Goal: Task Accomplishment & Management: Complete application form

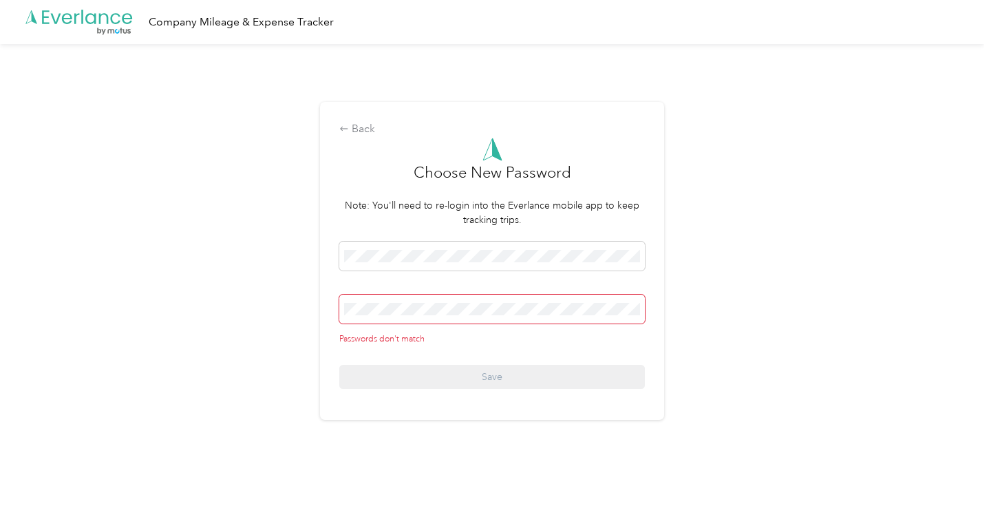
click at [501, 338] on div "Passwords don't match" at bounding box center [492, 339] width 306 height 12
click at [506, 286] on div "Passwords don't match Save" at bounding box center [492, 315] width 306 height 147
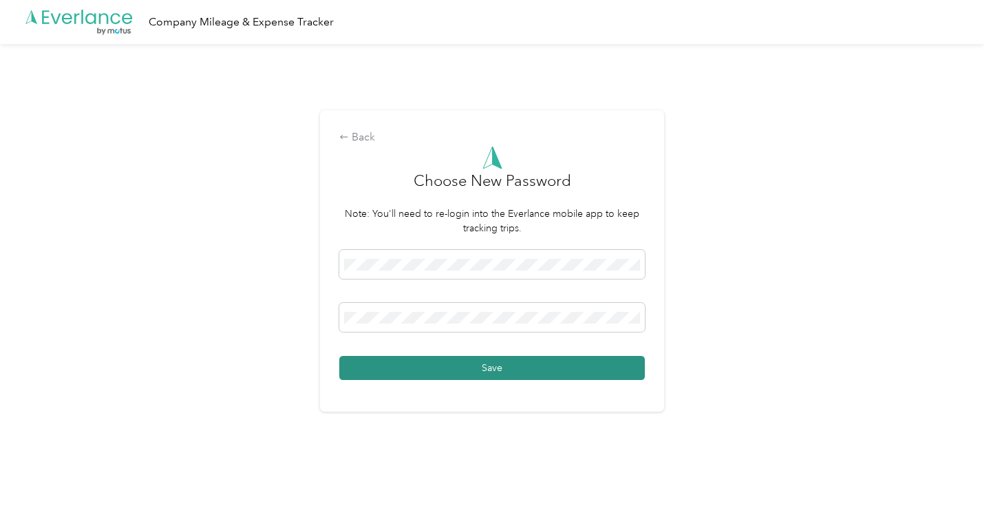
click at [544, 365] on button "Save" at bounding box center [492, 368] width 306 height 24
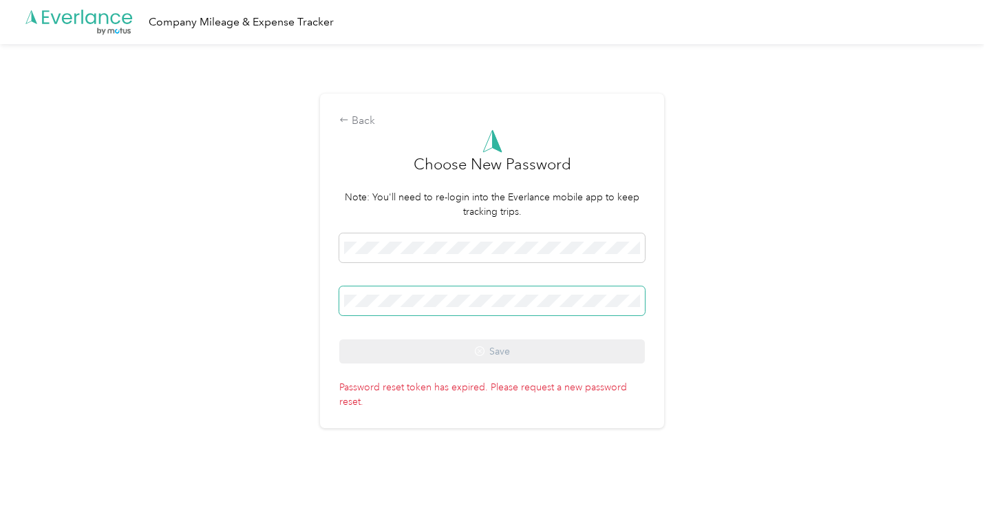
click at [527, 307] on span at bounding box center [492, 300] width 306 height 29
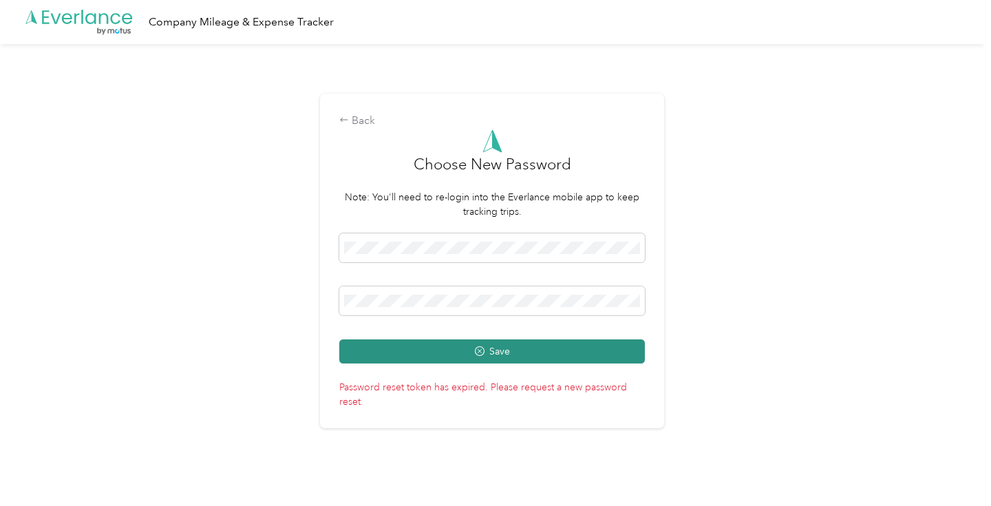
click at [513, 354] on button "Save" at bounding box center [492, 351] width 306 height 24
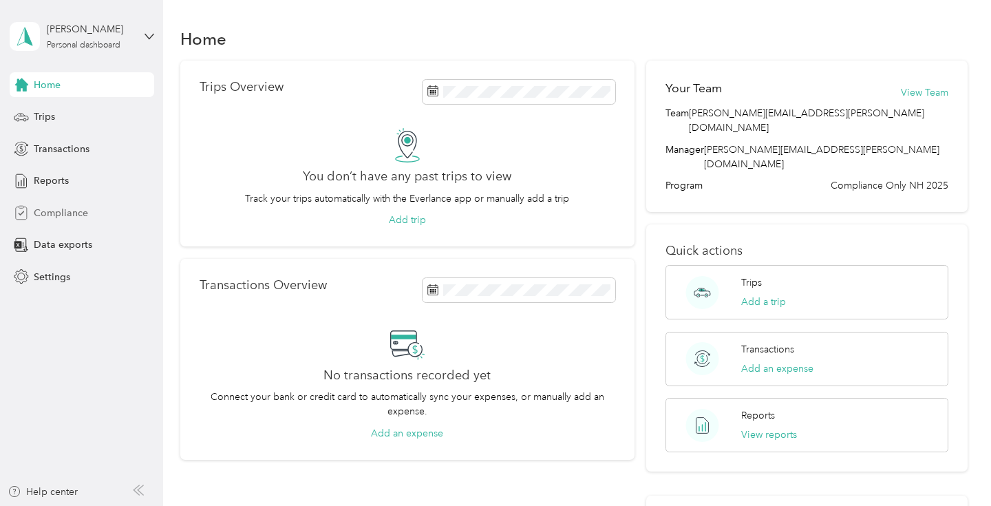
click at [84, 206] on span "Compliance" at bounding box center [61, 213] width 54 height 14
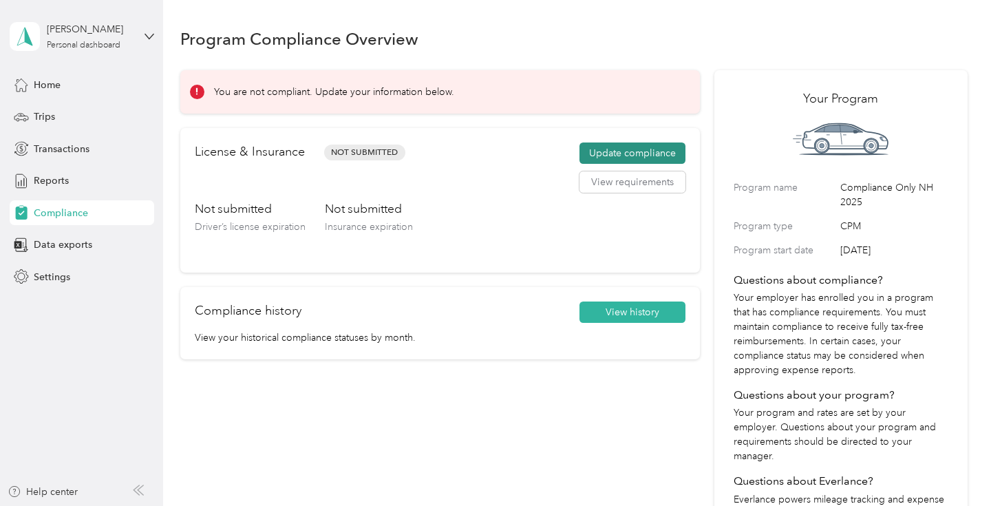
click at [672, 151] on button "Update compliance" at bounding box center [632, 153] width 106 height 22
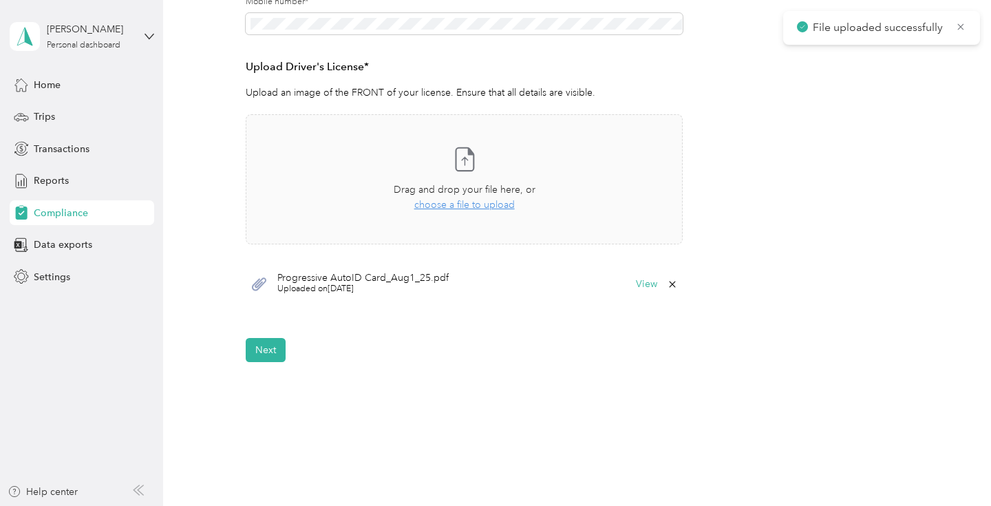
scroll to position [396, 0]
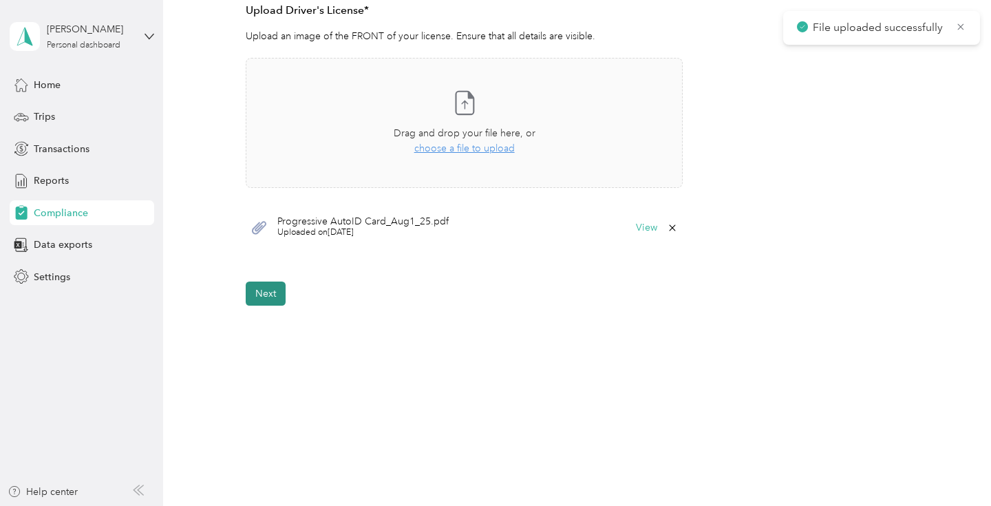
click at [271, 294] on button "Next" at bounding box center [266, 293] width 40 height 24
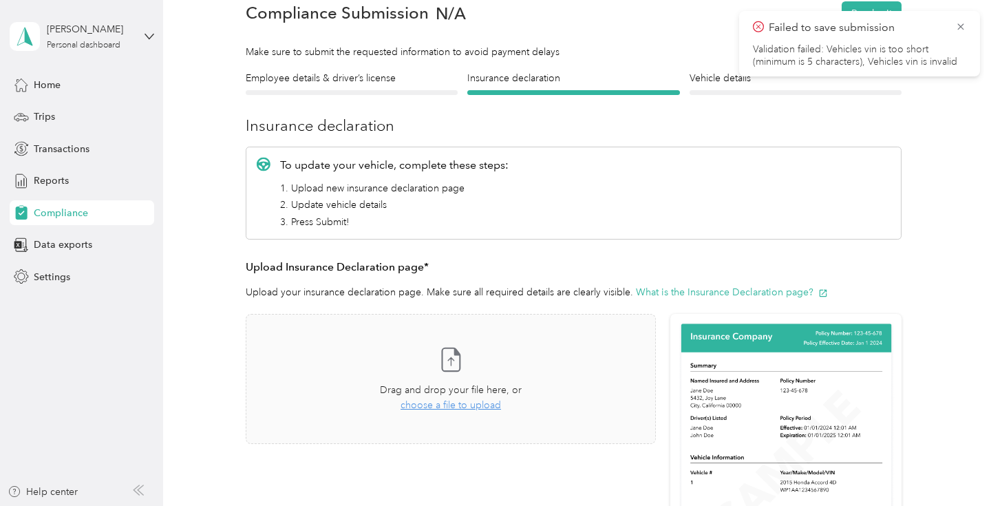
scroll to position [65, 0]
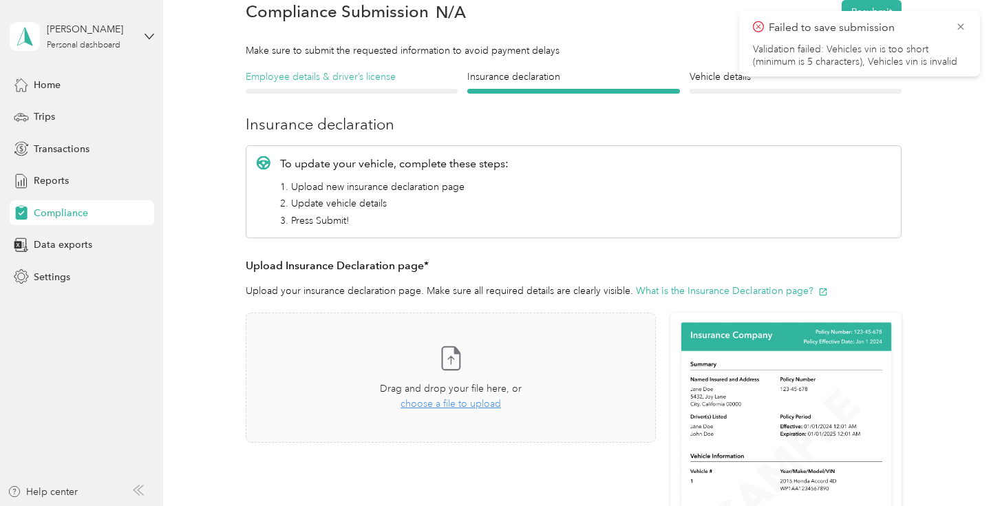
click at [390, 80] on h4 "Employee details & driver’s license" at bounding box center [352, 77] width 212 height 14
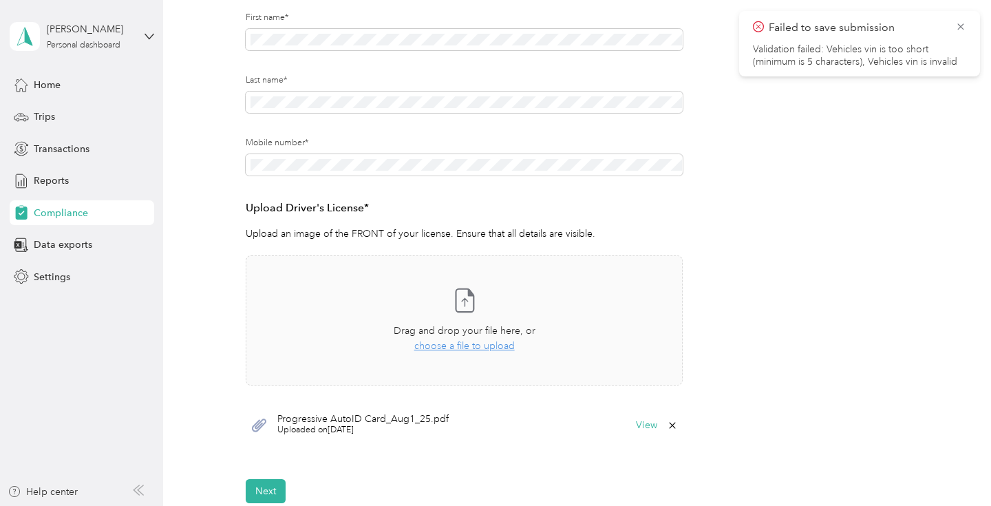
scroll to position [200, 0]
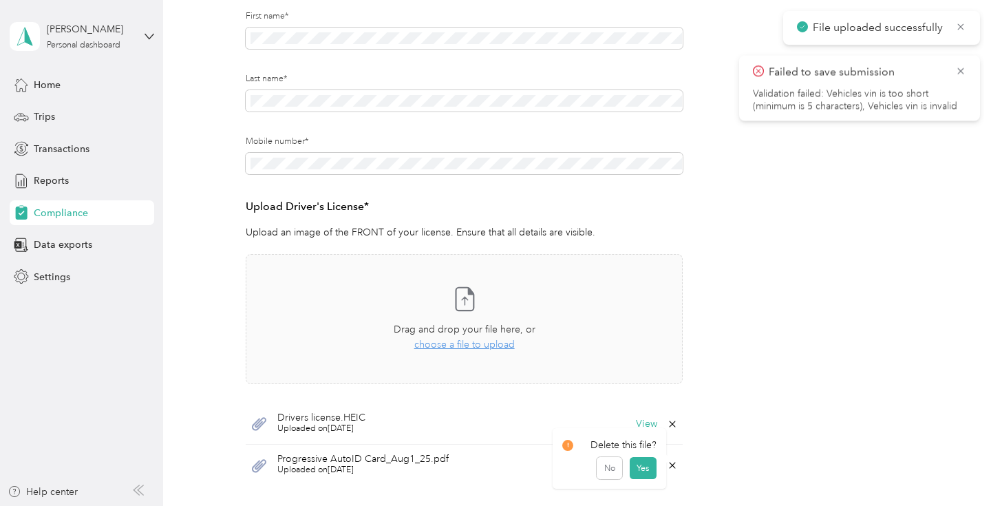
click at [676, 467] on icon at bounding box center [673, 465] width 6 height 6
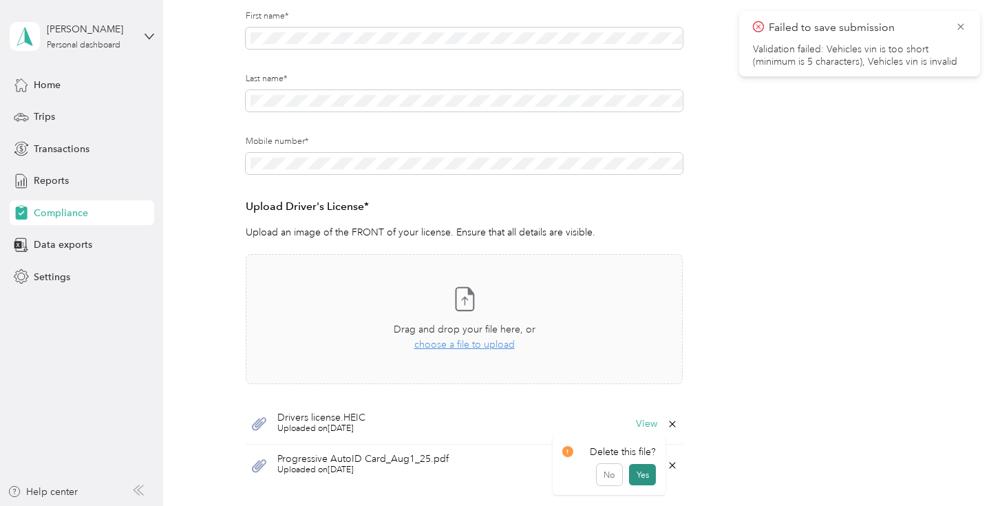
click at [637, 478] on button "Yes" at bounding box center [642, 475] width 27 height 22
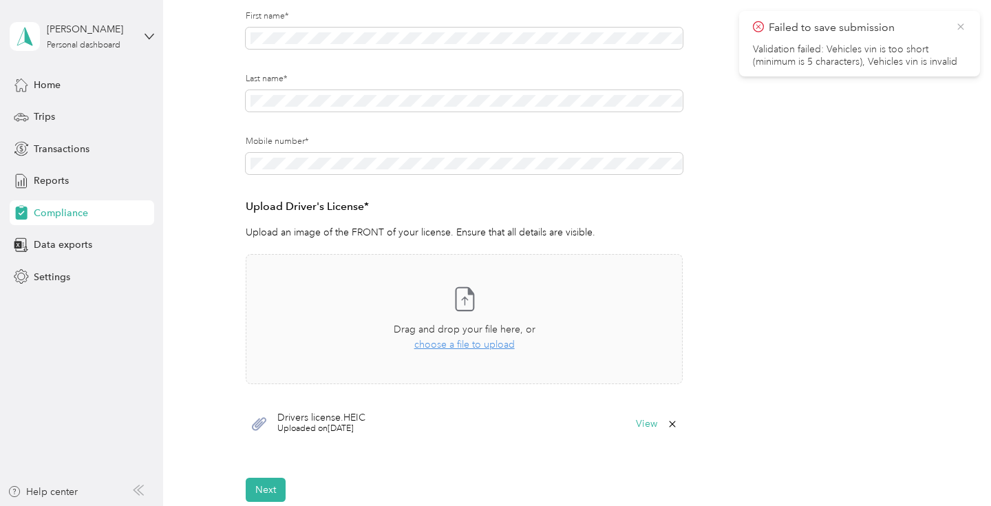
click at [957, 28] on icon at bounding box center [960, 27] width 11 height 12
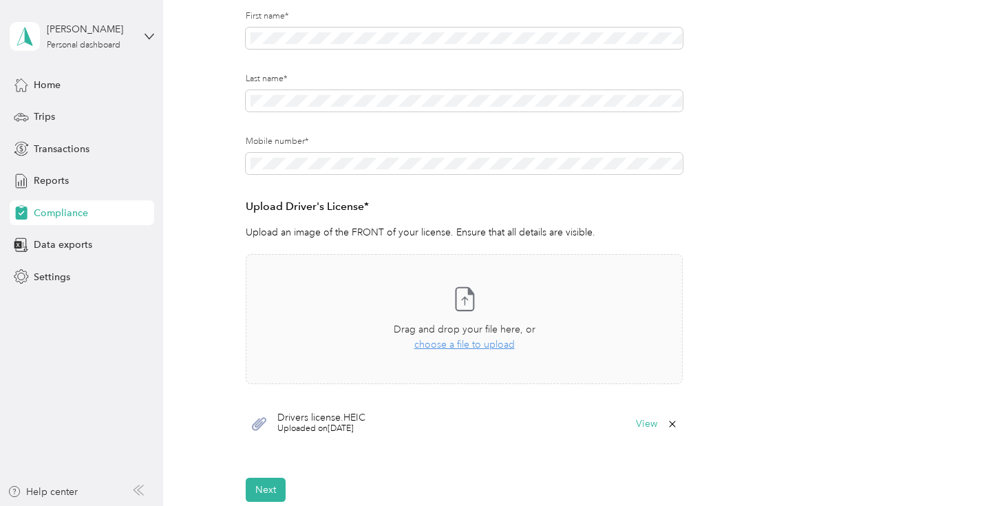
click at [676, 420] on icon at bounding box center [672, 423] width 11 height 11
click at [649, 436] on button "Yes" at bounding box center [642, 433] width 27 height 22
click at [451, 351] on div "Drag and drop your file here, or choose a file to upload" at bounding box center [465, 337] width 142 height 30
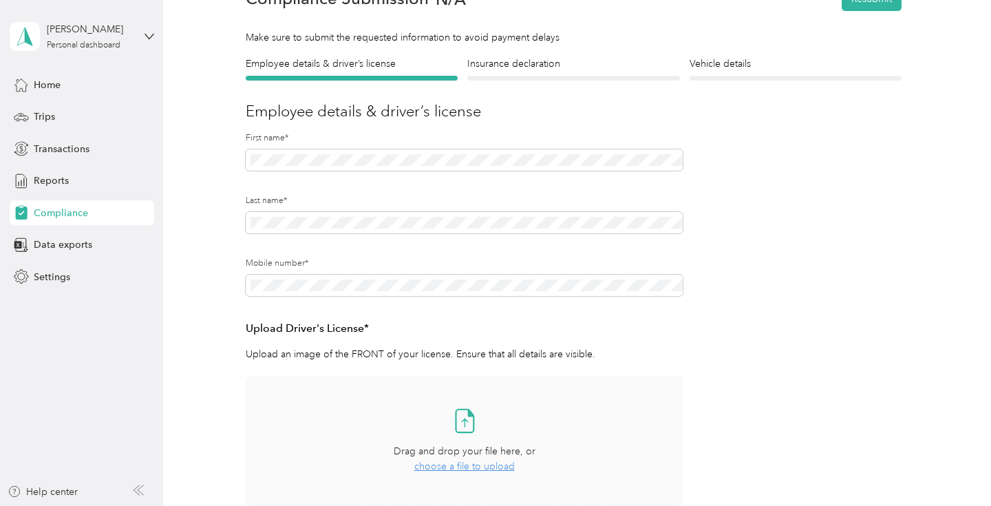
scroll to position [26, 0]
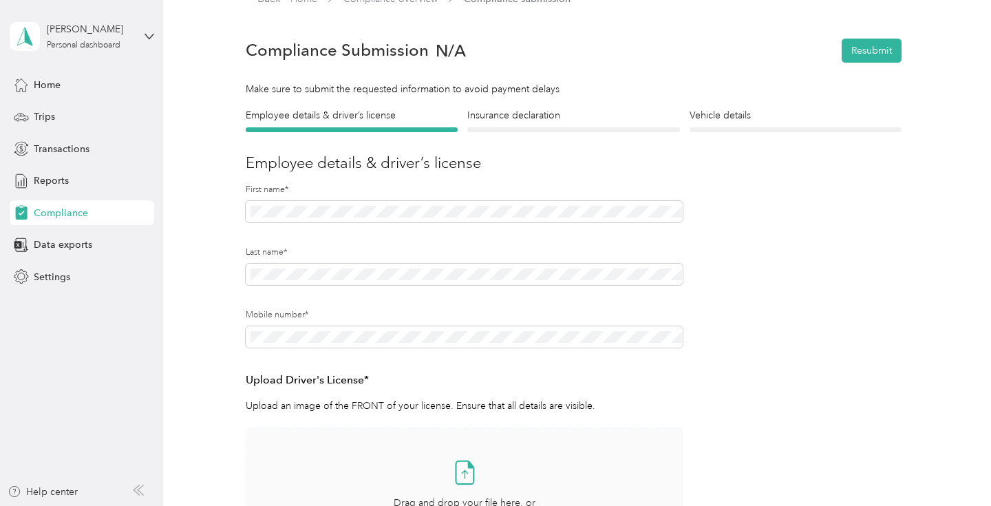
click at [675, 192] on label "First name*" at bounding box center [465, 190] width 438 height 12
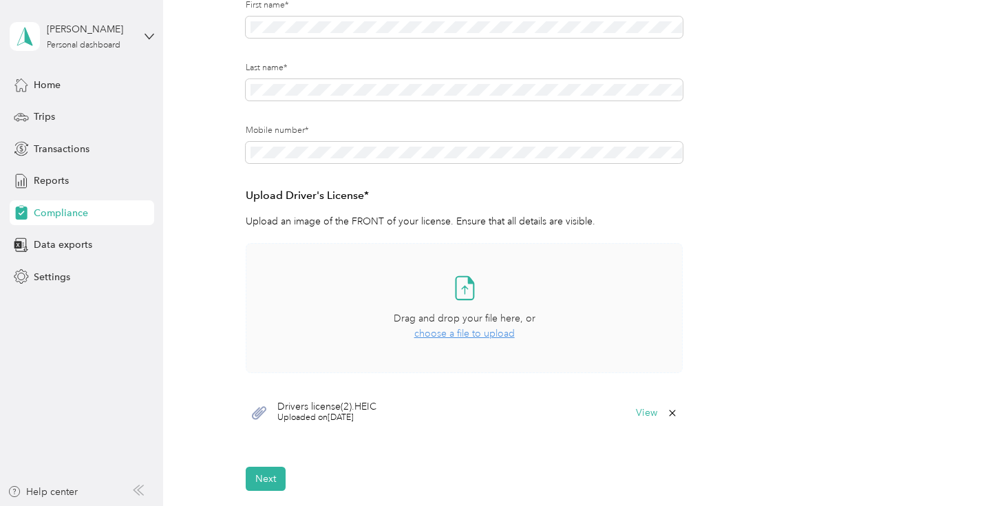
scroll to position [292, 0]
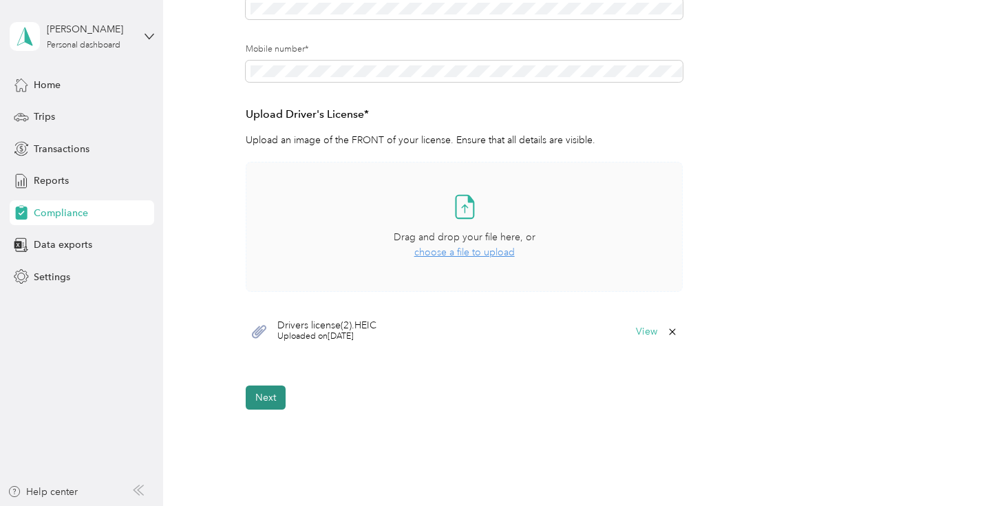
click at [274, 397] on button "Next" at bounding box center [266, 397] width 40 height 24
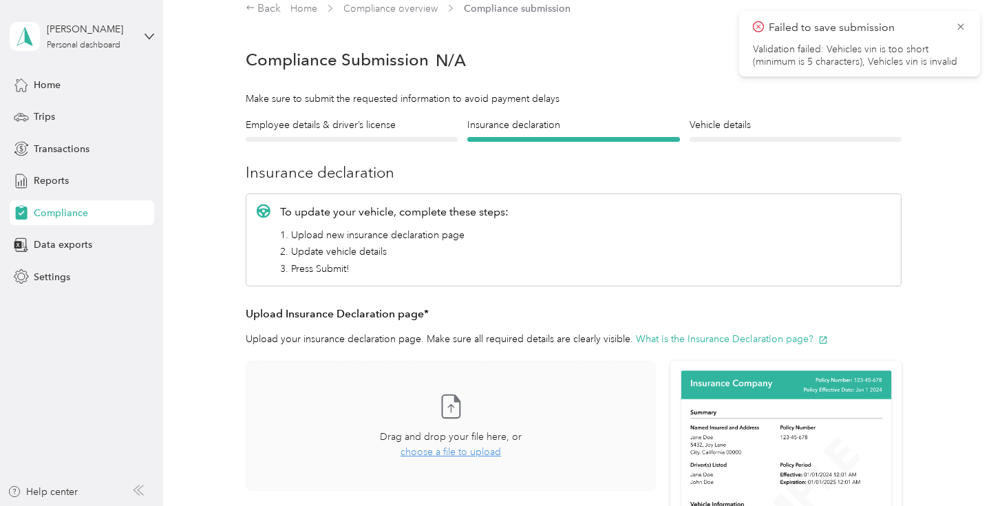
scroll to position [53, 0]
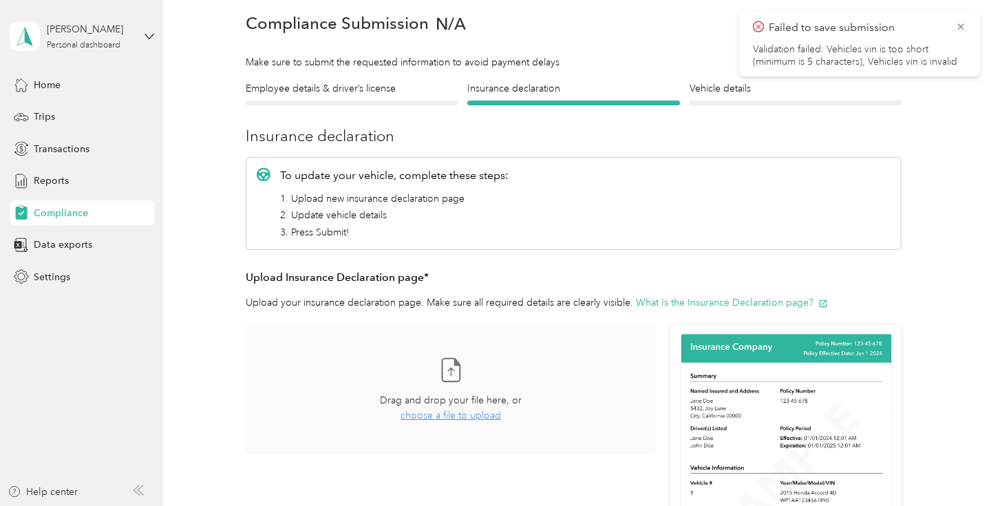
click at [542, 366] on div "Take a photo or choose a photo from your library Drag and drop your file here, …" at bounding box center [450, 389] width 387 height 107
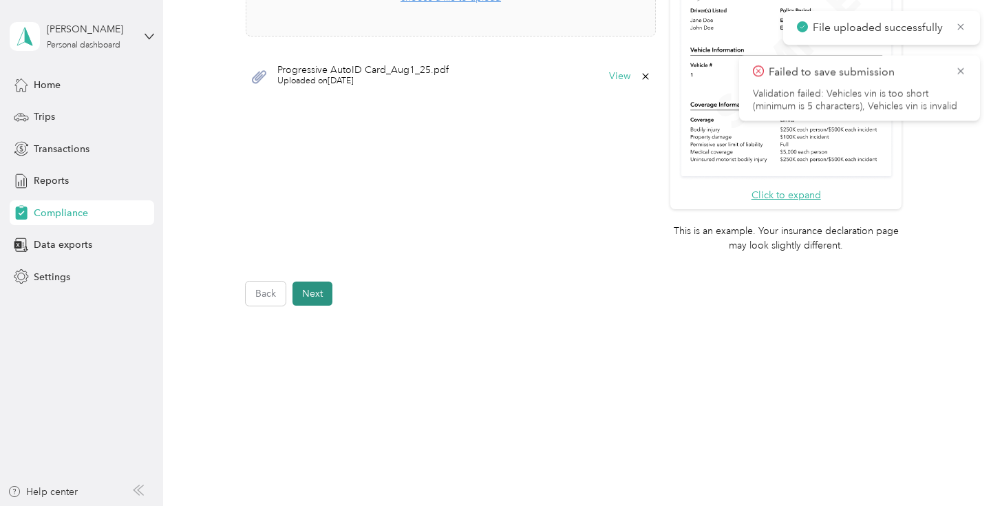
click at [306, 299] on button "Next" at bounding box center [312, 293] width 40 height 24
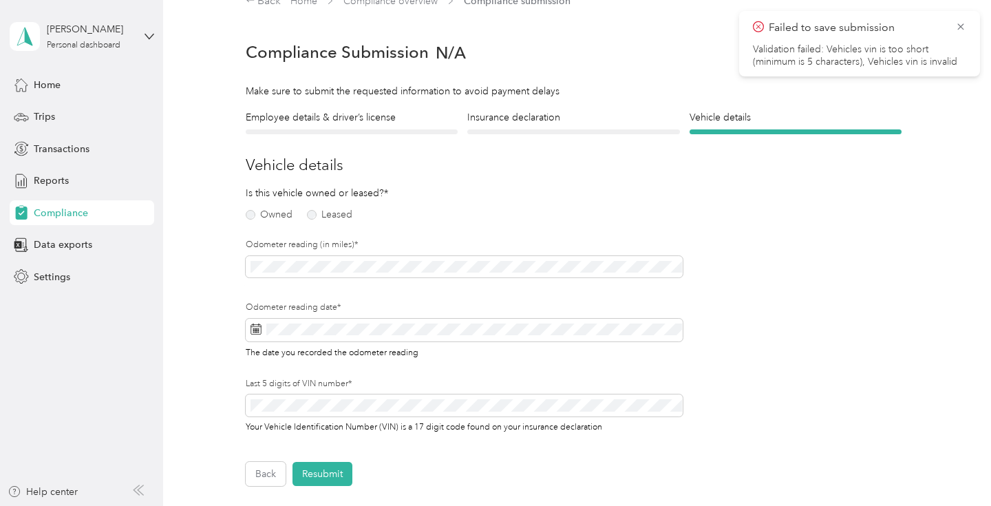
scroll to position [17, 0]
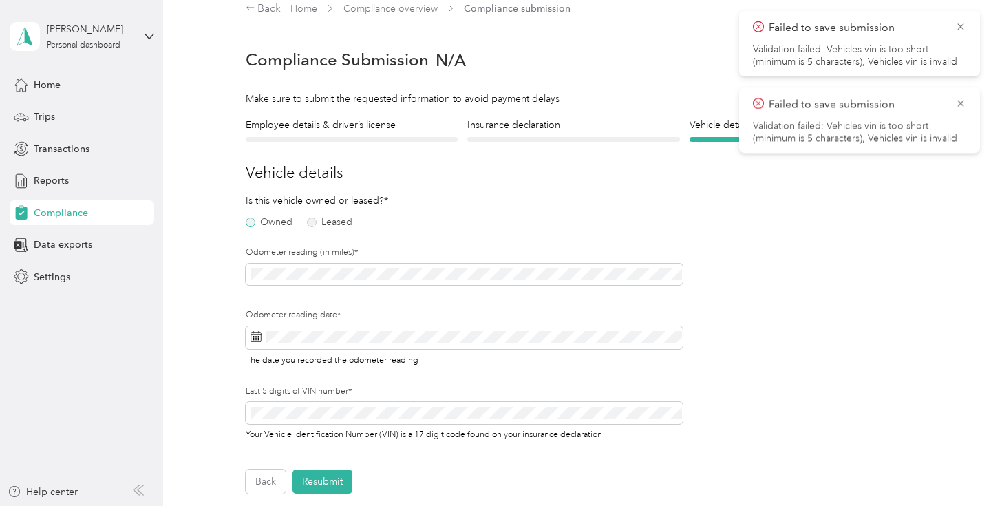
click at [284, 224] on label "Owned" at bounding box center [269, 222] width 47 height 10
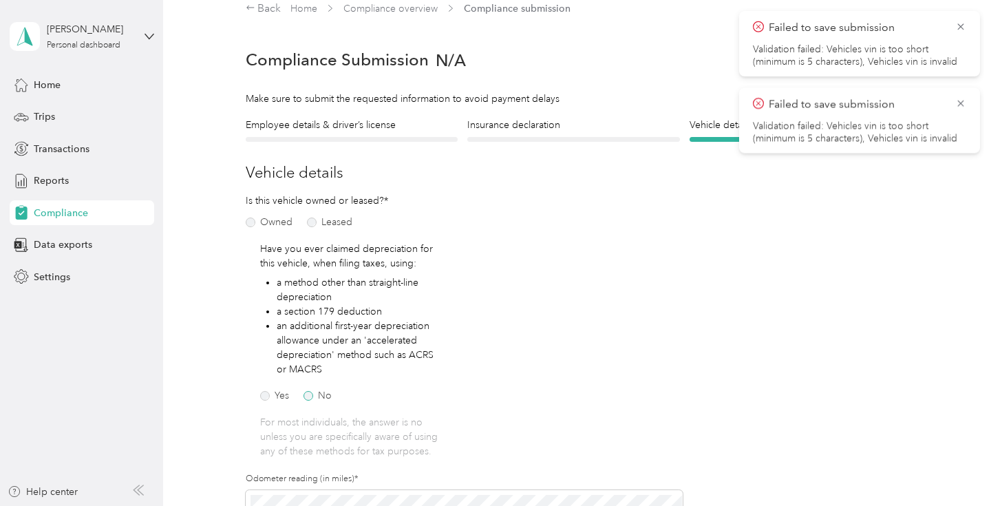
click at [319, 396] on label "No" at bounding box center [317, 396] width 28 height 10
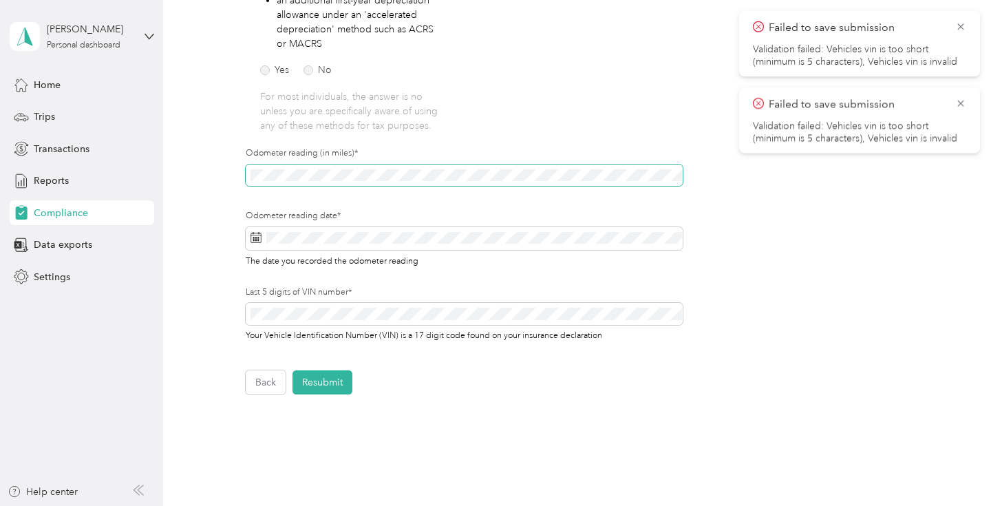
scroll to position [352, 0]
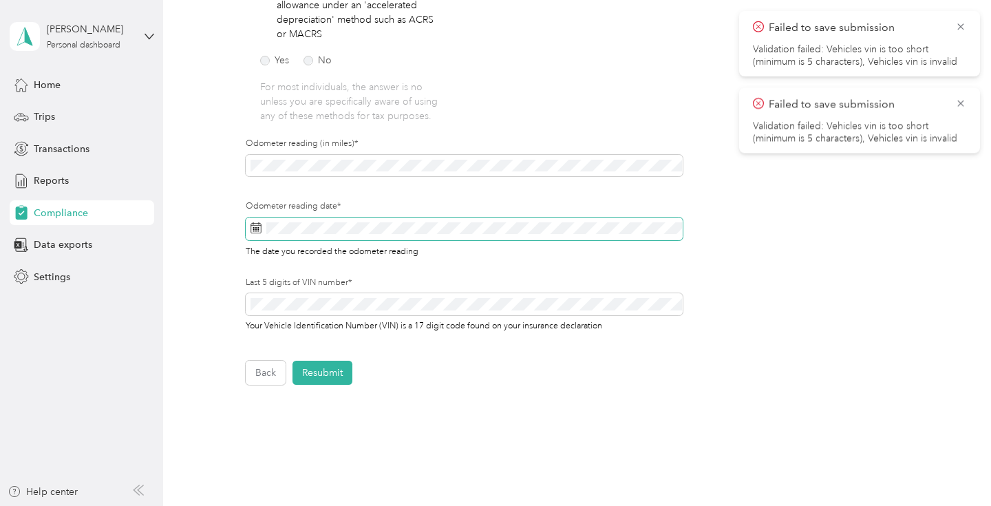
click at [392, 238] on span at bounding box center [465, 228] width 438 height 23
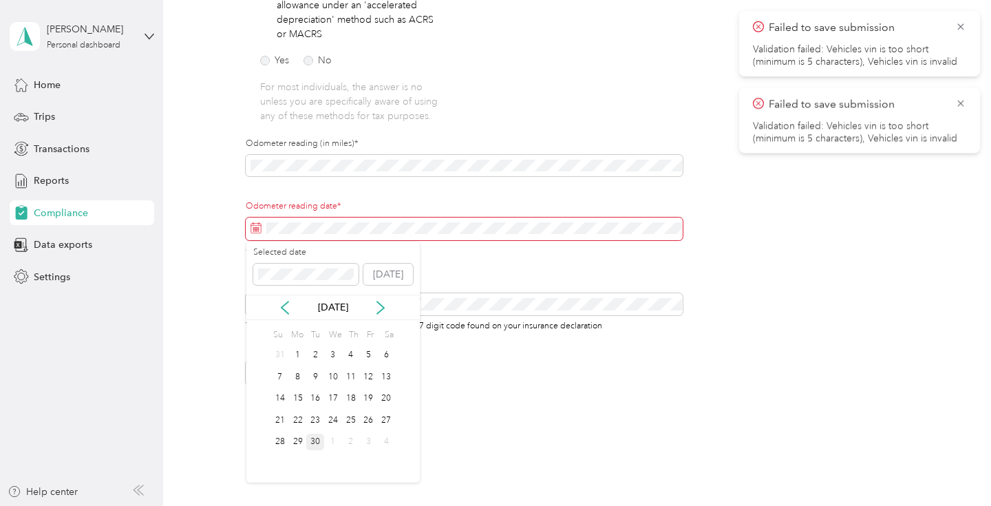
click at [366, 431] on div "3" at bounding box center [369, 442] width 18 height 22
click at [366, 427] on div "26" at bounding box center [369, 420] width 18 height 17
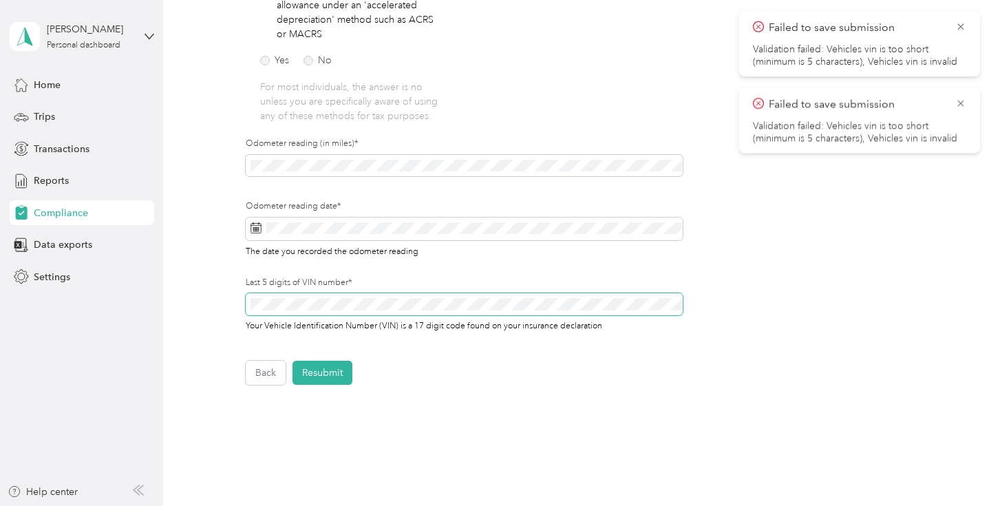
click at [385, 312] on span at bounding box center [465, 304] width 438 height 22
click at [328, 363] on button "Resubmit" at bounding box center [322, 373] width 60 height 24
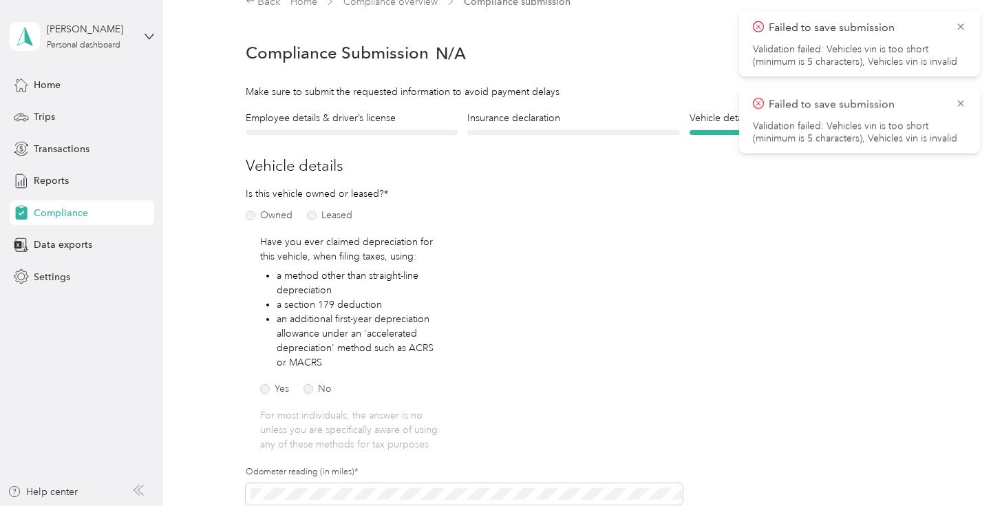
scroll to position [17, 0]
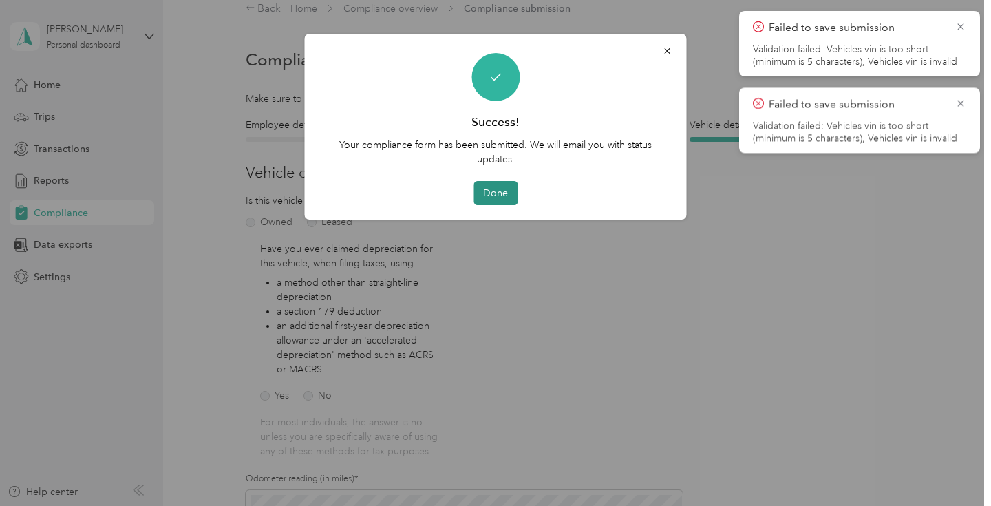
click at [504, 194] on button "Done" at bounding box center [495, 193] width 44 height 24
